Goal: Transaction & Acquisition: Purchase product/service

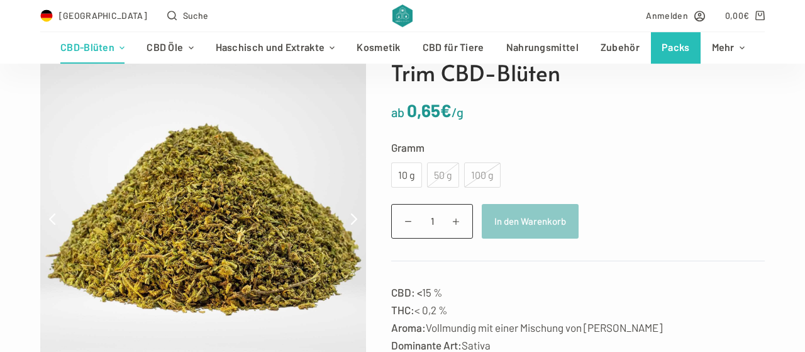
scroll to position [155, 0]
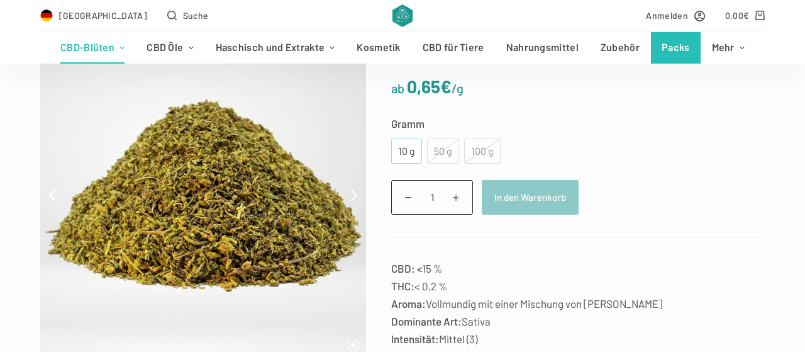
click at [410, 145] on div "10 g" at bounding box center [407, 151] width 16 height 16
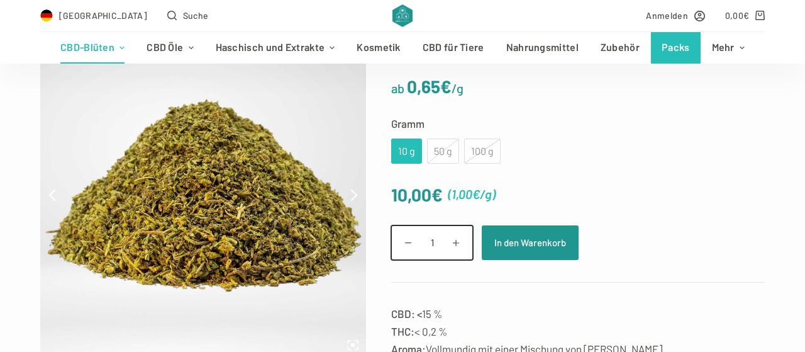
click at [437, 243] on input "1" at bounding box center [432, 242] width 82 height 35
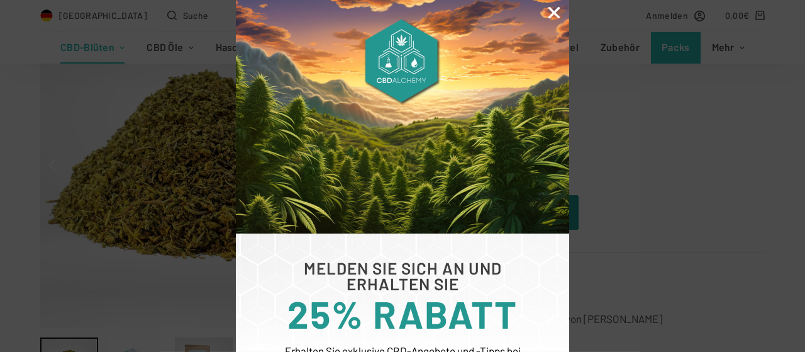
scroll to position [207, 0]
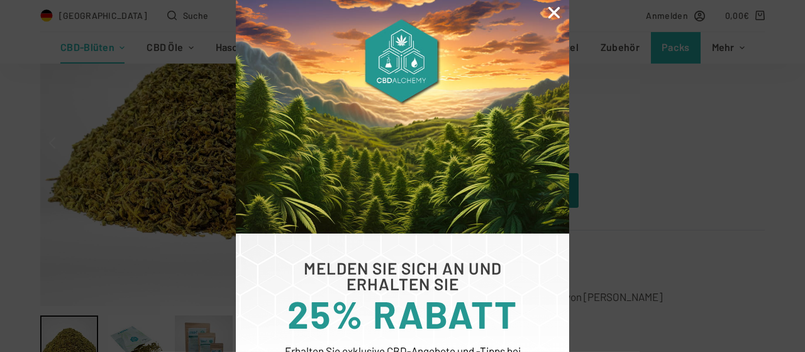
type input "4"
click at [554, 10] on icon "Close" at bounding box center [554, 12] width 16 height 16
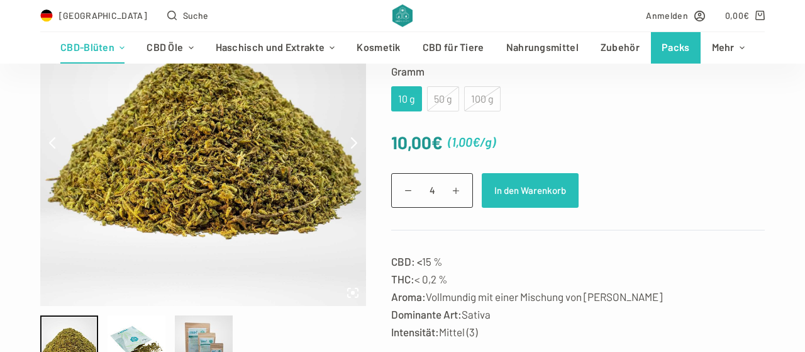
click at [543, 197] on button "In den Warenkorb" at bounding box center [530, 190] width 97 height 35
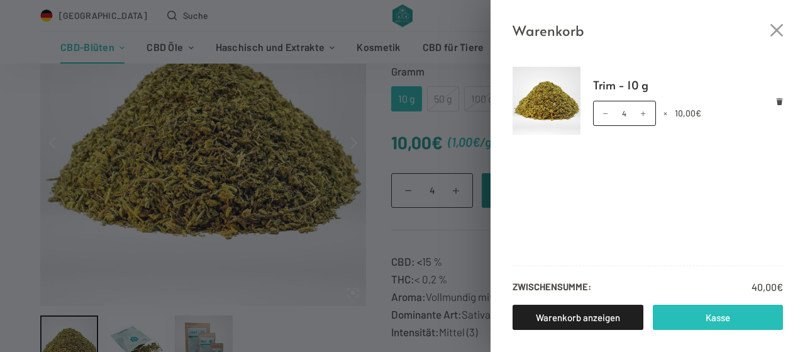
click at [721, 321] on link "Kasse" at bounding box center [718, 316] width 131 height 25
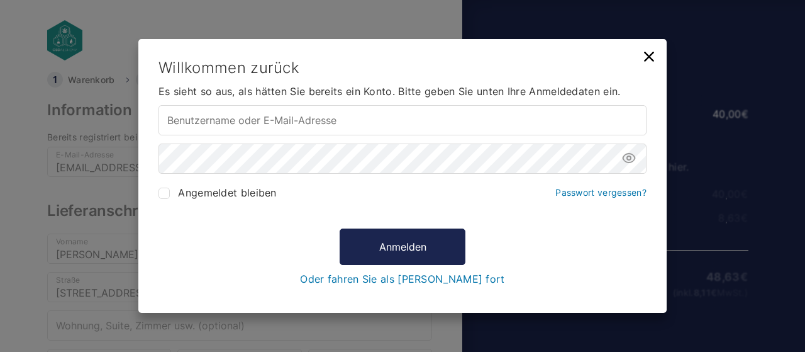
select select "DE-BE"
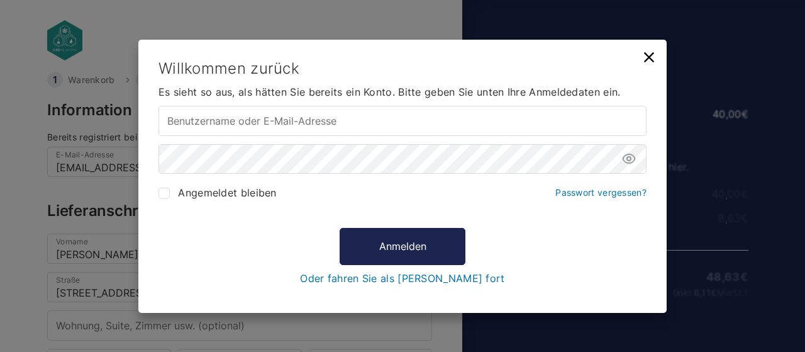
type input "yasirkayabenim@gmx.net"
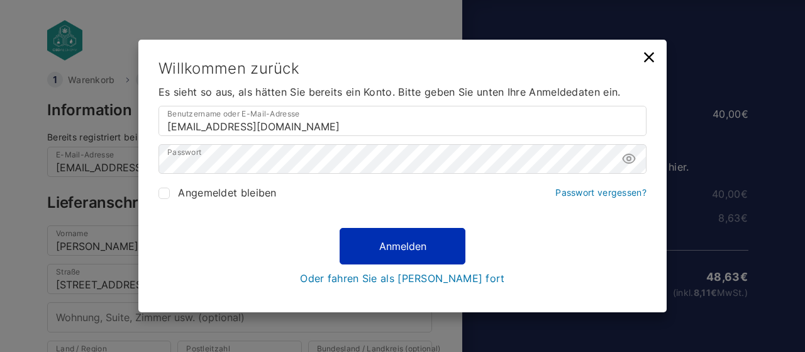
click at [435, 243] on button "Anmelden" at bounding box center [403, 246] width 126 height 36
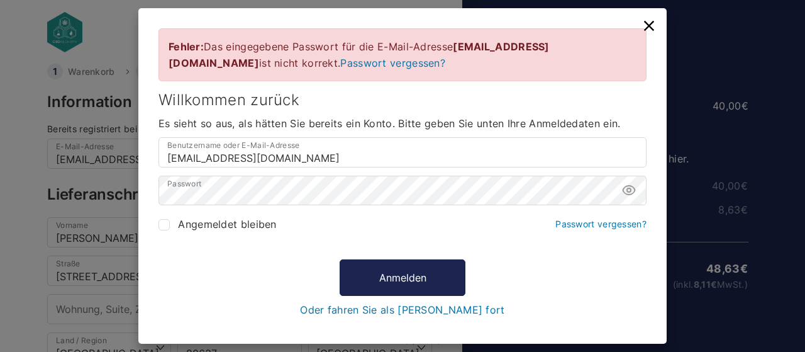
scroll to position [9, 0]
click at [648, 31] on icon at bounding box center [649, 26] width 10 height 10
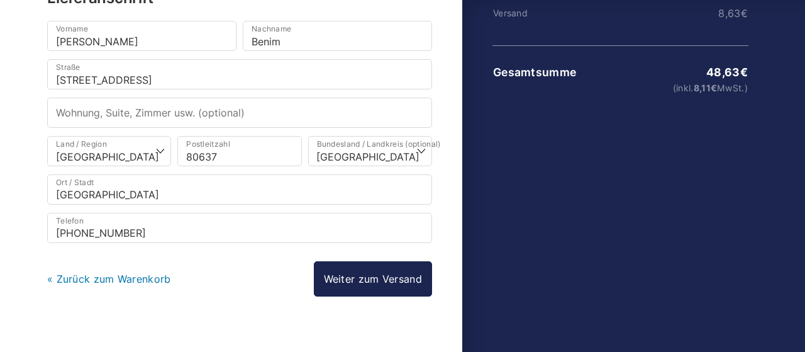
scroll to position [216, 0]
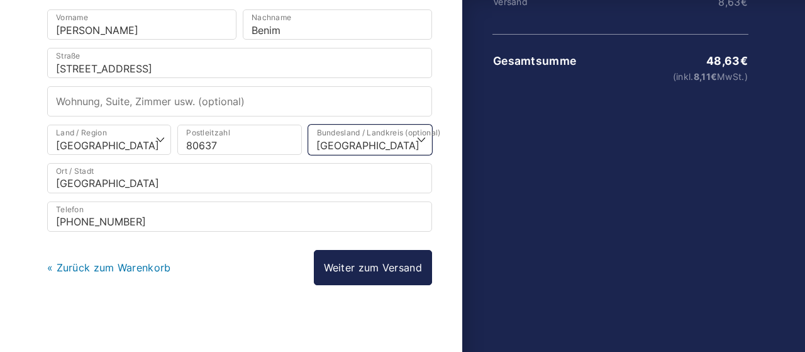
click at [308, 125] on select "Wähle eine Option… Baden-Württemberg Bayern Berlin Brandenburg Bremen Hamburg H…" at bounding box center [370, 140] width 124 height 30
select select "DE-BY"
click option "Bayern" at bounding box center [0, 0] width 0 height 0
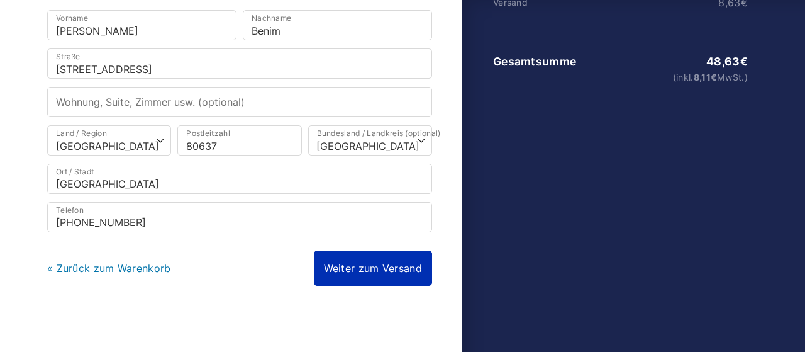
click at [378, 272] on link "Weiter zum Versand" at bounding box center [373, 267] width 118 height 35
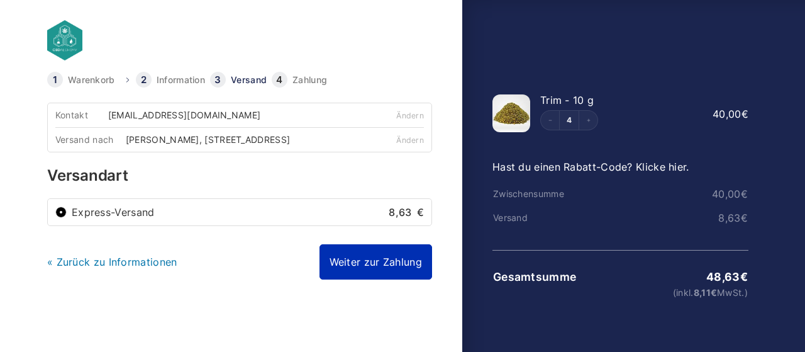
click at [367, 256] on link "Weiter zur Zahlung" at bounding box center [376, 261] width 113 height 35
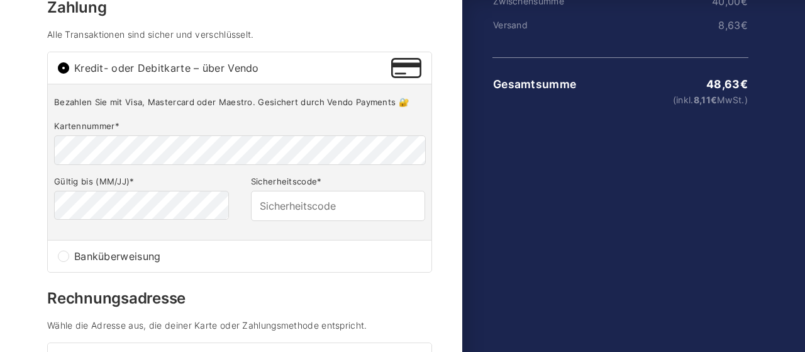
scroll to position [196, 0]
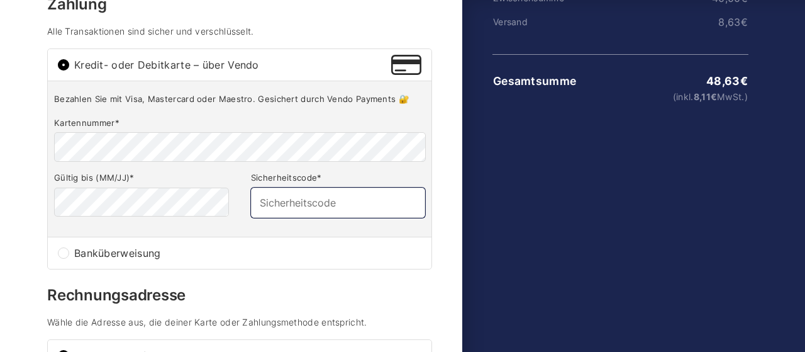
click at [294, 197] on input "Sicherheitscode *" at bounding box center [338, 202] width 174 height 30
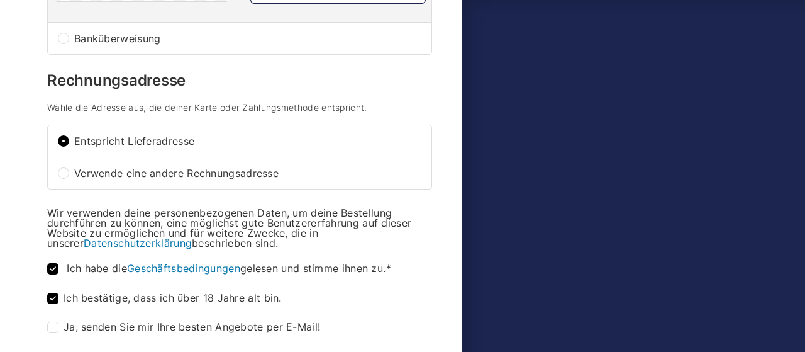
scroll to position [518, 0]
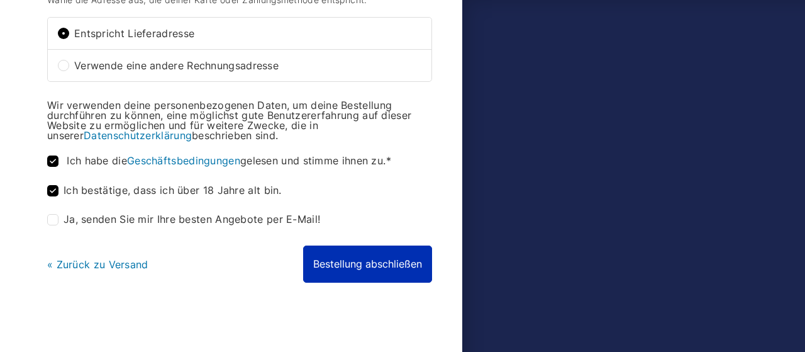
type input "450"
click at [392, 264] on button "Bestellung abschließen" at bounding box center [367, 263] width 129 height 36
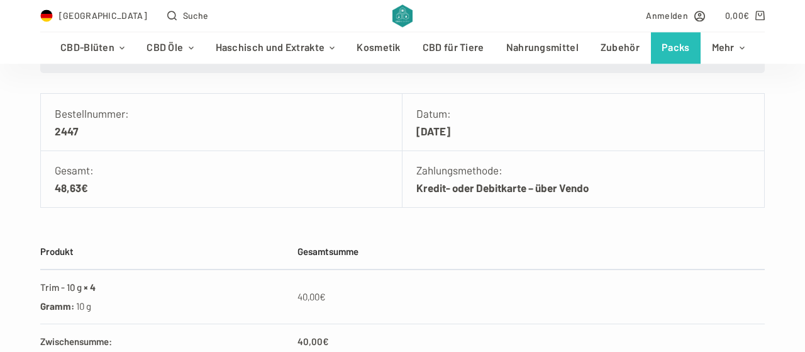
scroll to position [285, 0]
